Goal: Complete application form

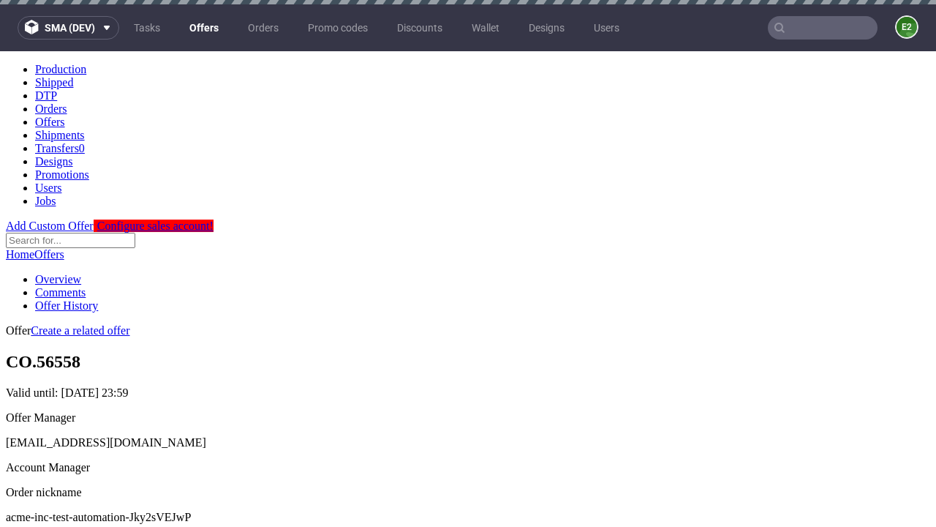
scroll to position [4, 0]
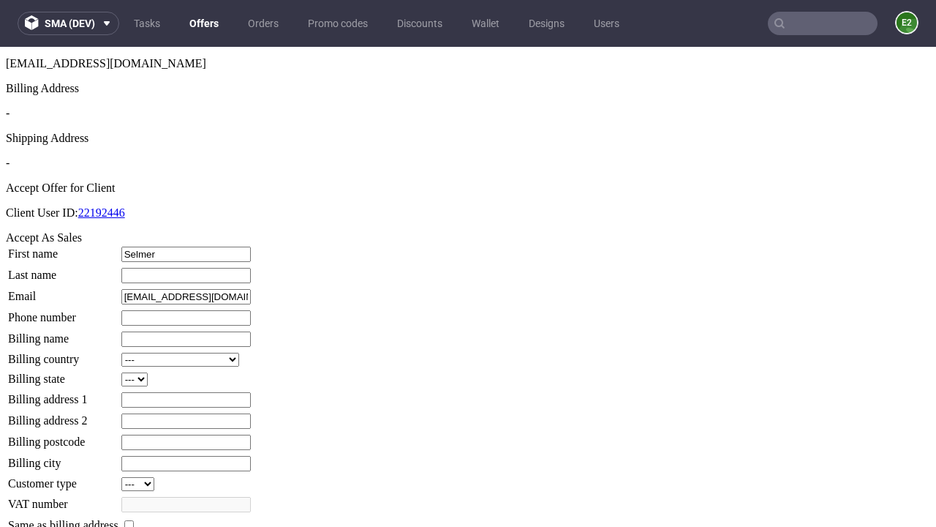
type input "Selmer"
type input "[PERSON_NAME]"
type input "1509813888"
type input "Dayne.[PERSON_NAME]"
select select "13"
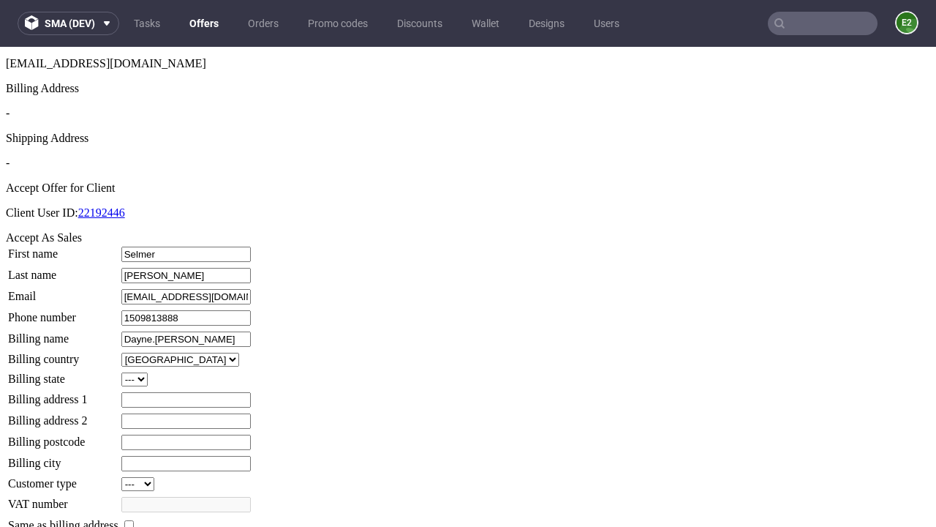
type input "Dayne.[PERSON_NAME]"
type input "13 Barn Close"
select select "132"
type input "13 Barn Close"
type input "OK44 5DG"
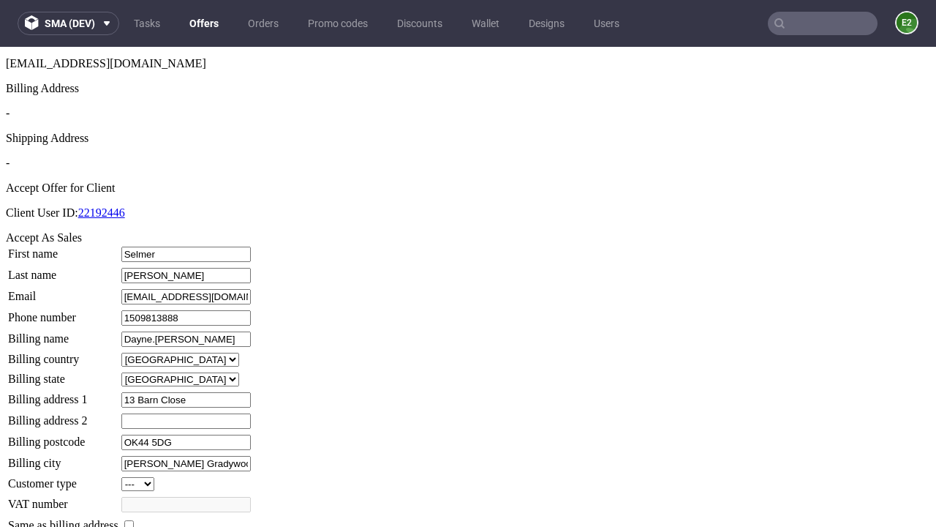
type input "[PERSON_NAME] Gradywood"
click at [134, 520] on input "checkbox" at bounding box center [129, 525] width 10 height 10
checkbox input "true"
type input "Dayne.[PERSON_NAME]"
select select "13"
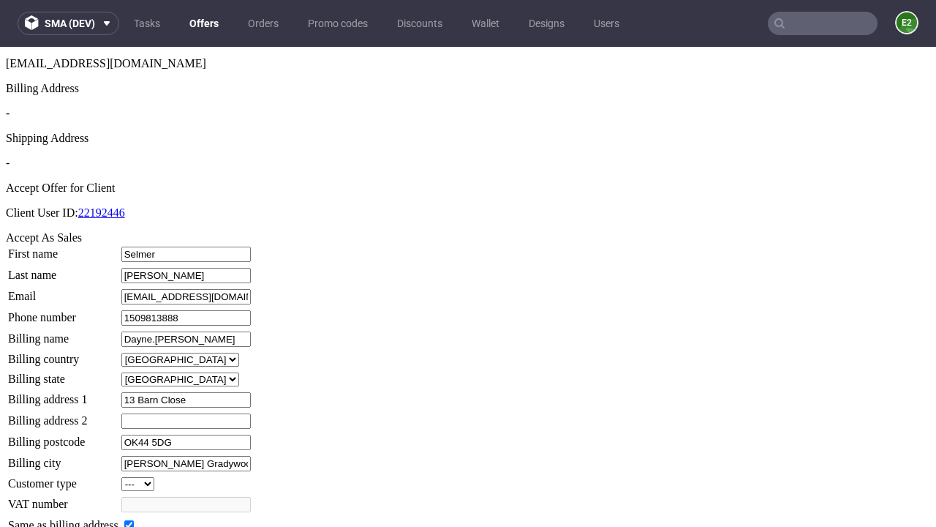
type input "13 Barn Close"
type input "OK44 5DG"
type input "[PERSON_NAME] Gradywood"
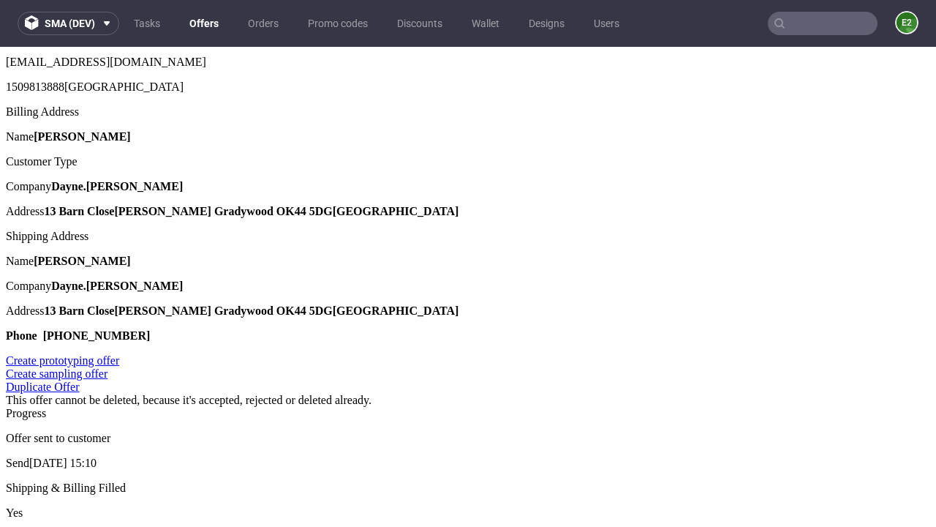
scroll to position [0, 0]
